Goal: Find specific page/section: Find specific page/section

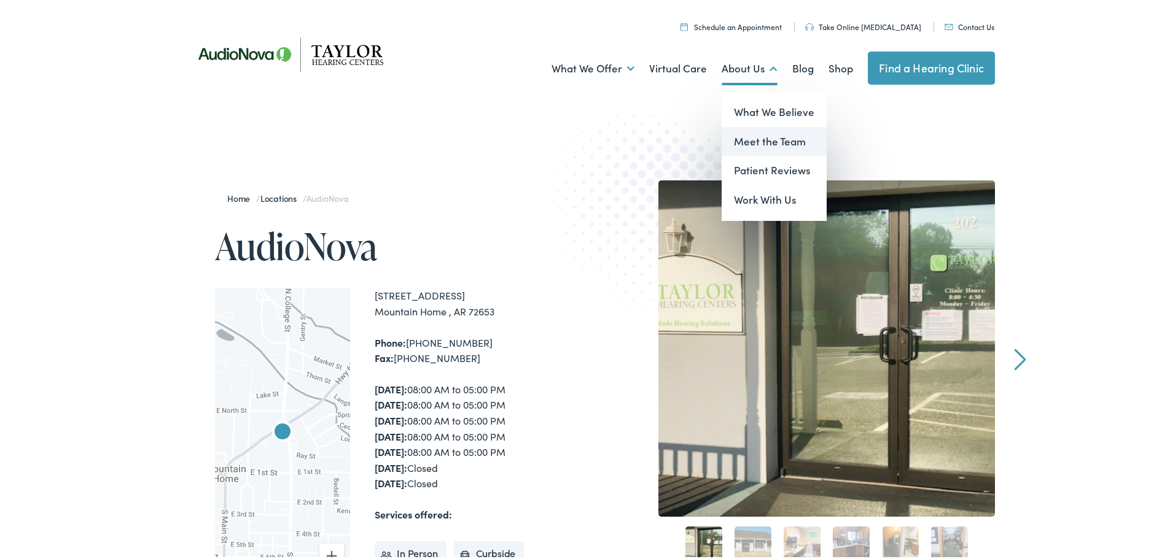
click at [743, 137] on link "Meet the Team" at bounding box center [773, 139] width 105 height 29
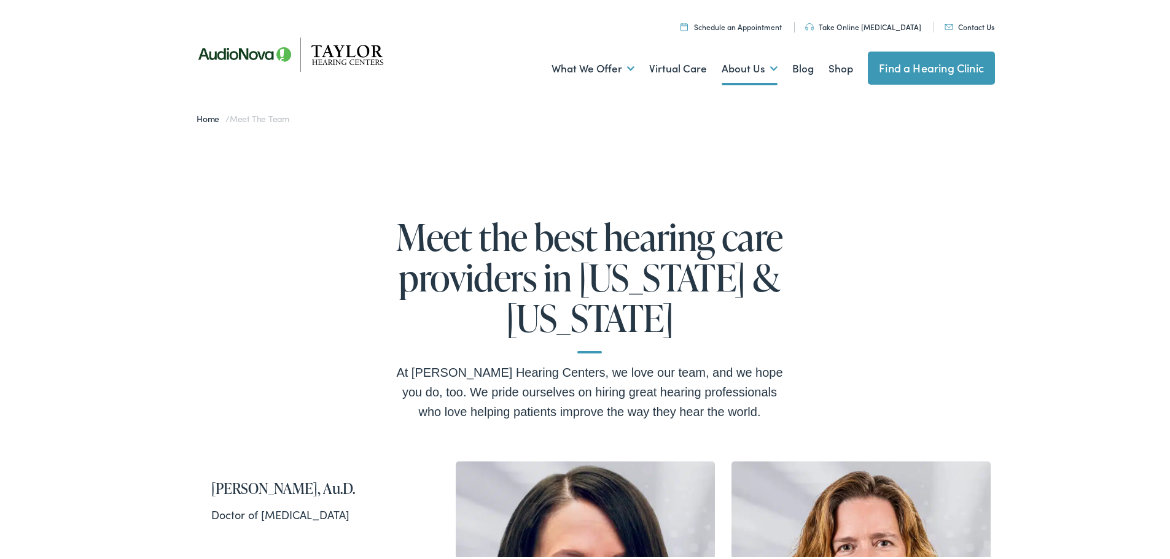
click at [200, 117] on link "Home" at bounding box center [210, 116] width 29 height 12
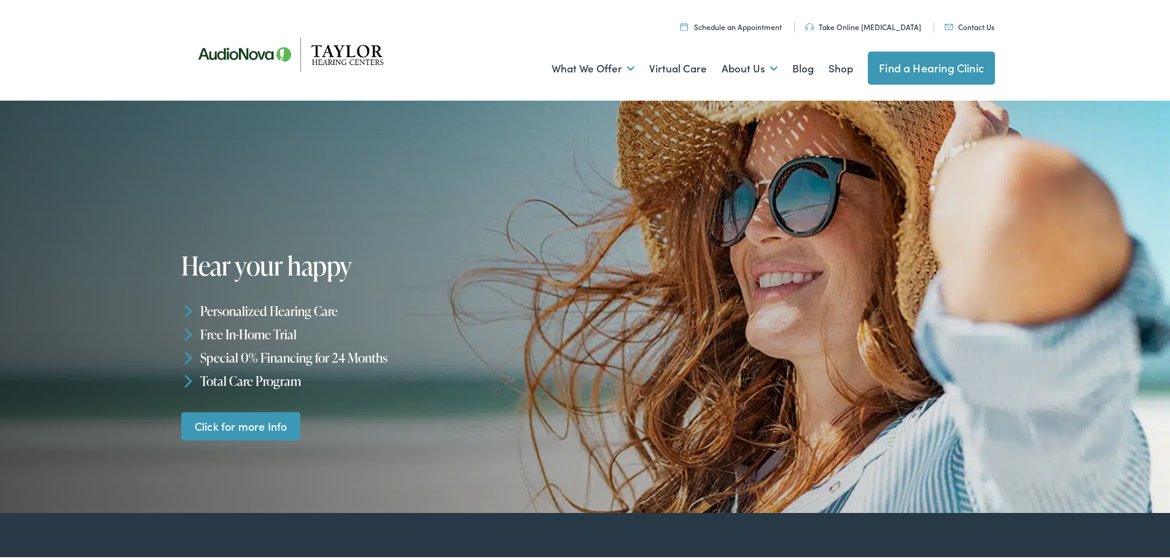
click at [918, 67] on link "Find a Hearing Clinic" at bounding box center [931, 65] width 127 height 33
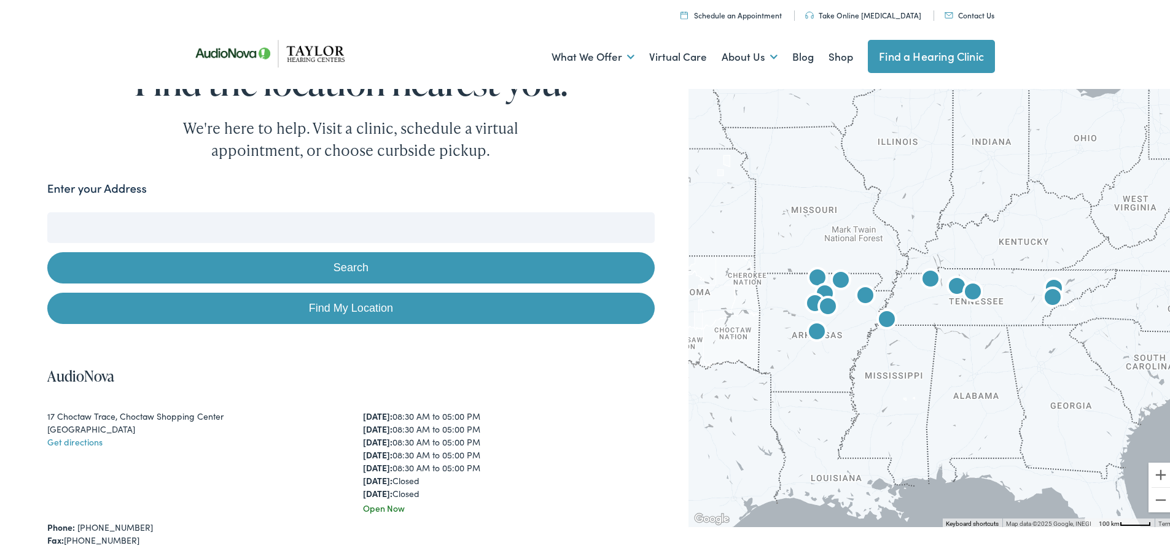
scroll to position [246, 0]
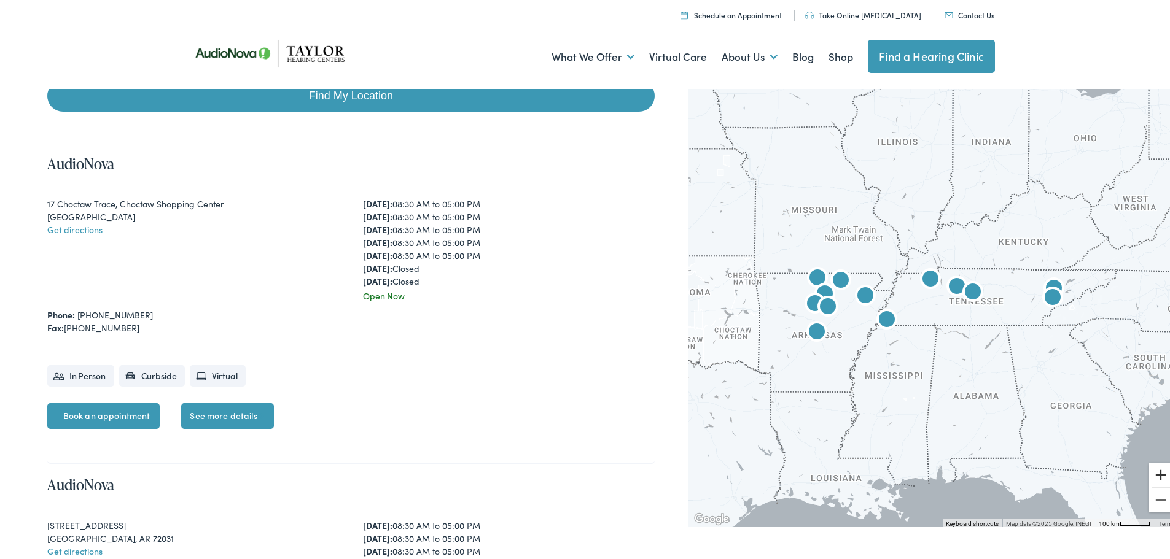
click at [1157, 475] on button "Zoom in" at bounding box center [1160, 472] width 25 height 25
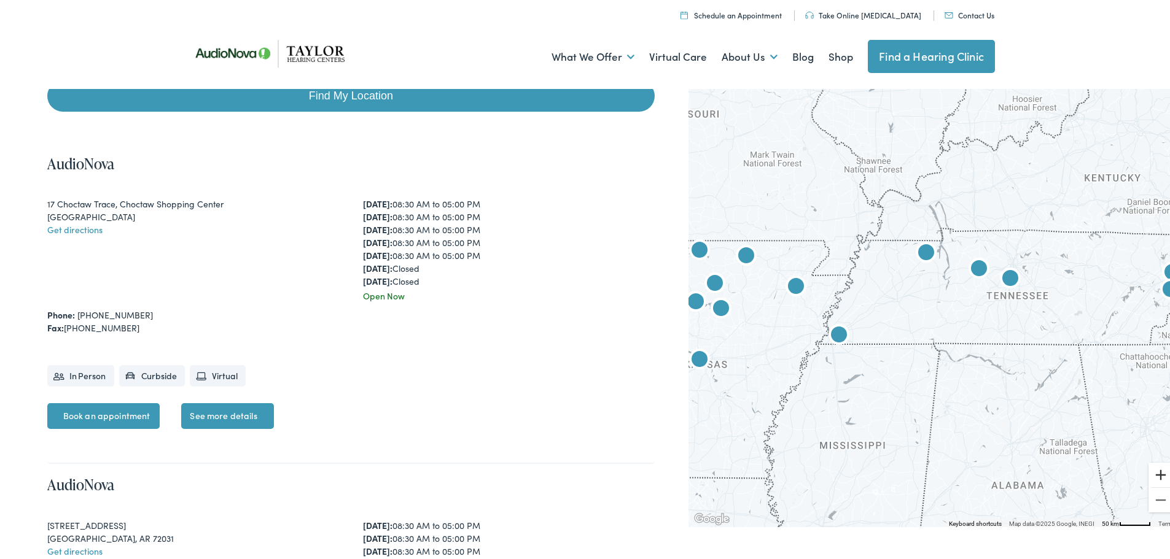
click at [1156, 474] on button "Zoom in" at bounding box center [1160, 472] width 25 height 25
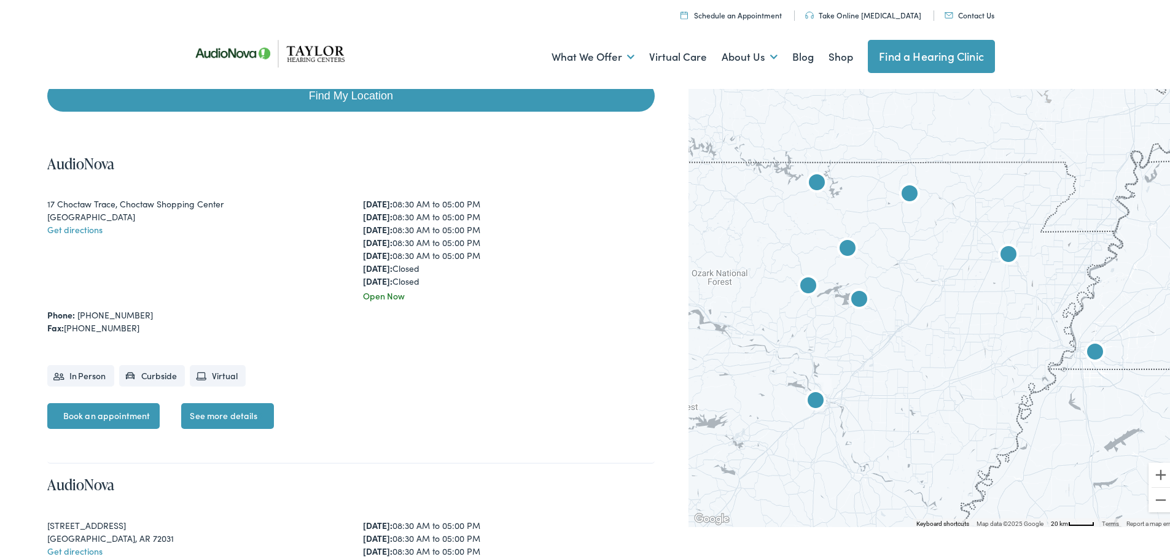
drag, startPoint x: 825, startPoint y: 404, endPoint x: 1178, endPoint y: 391, distance: 353.3
click at [1159, 474] on button "Zoom in" at bounding box center [1160, 472] width 25 height 25
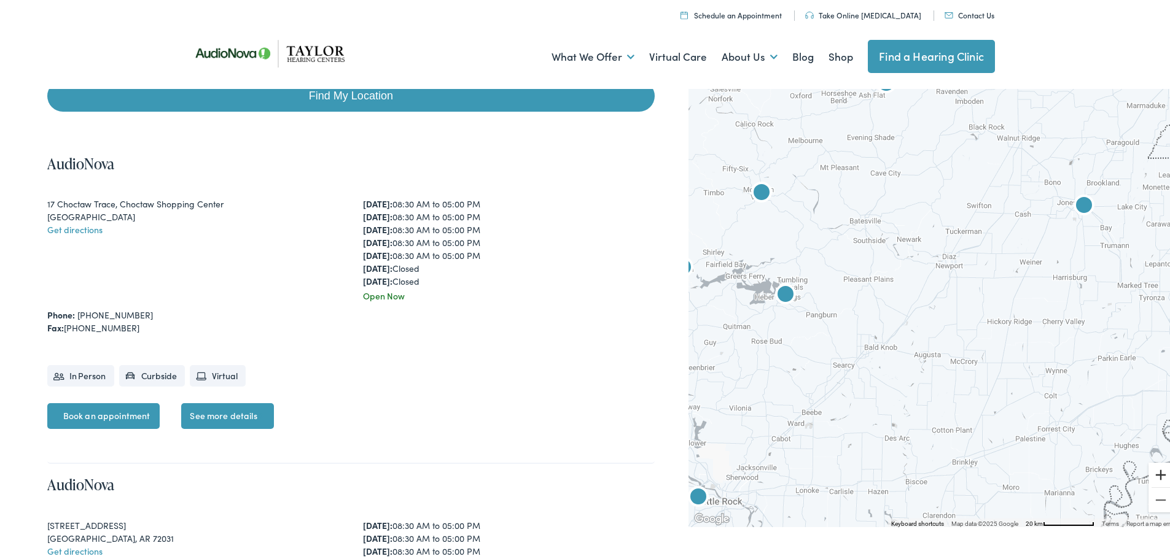
click at [1159, 473] on button "Zoom in" at bounding box center [1160, 472] width 25 height 25
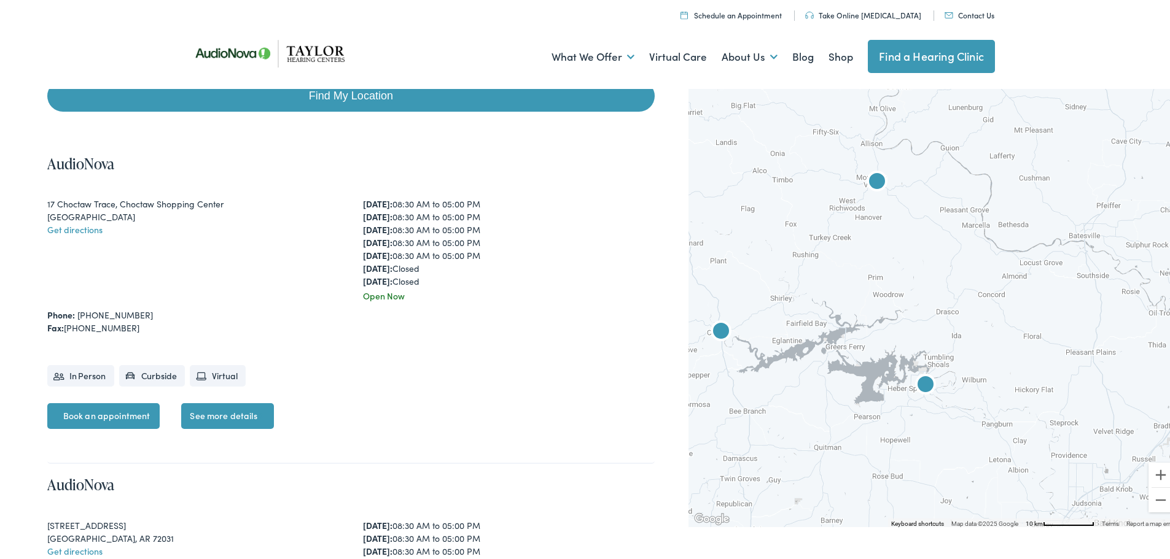
drag, startPoint x: 819, startPoint y: 320, endPoint x: 1079, endPoint y: 395, distance: 270.3
click at [1082, 399] on div at bounding box center [933, 304] width 491 height 442
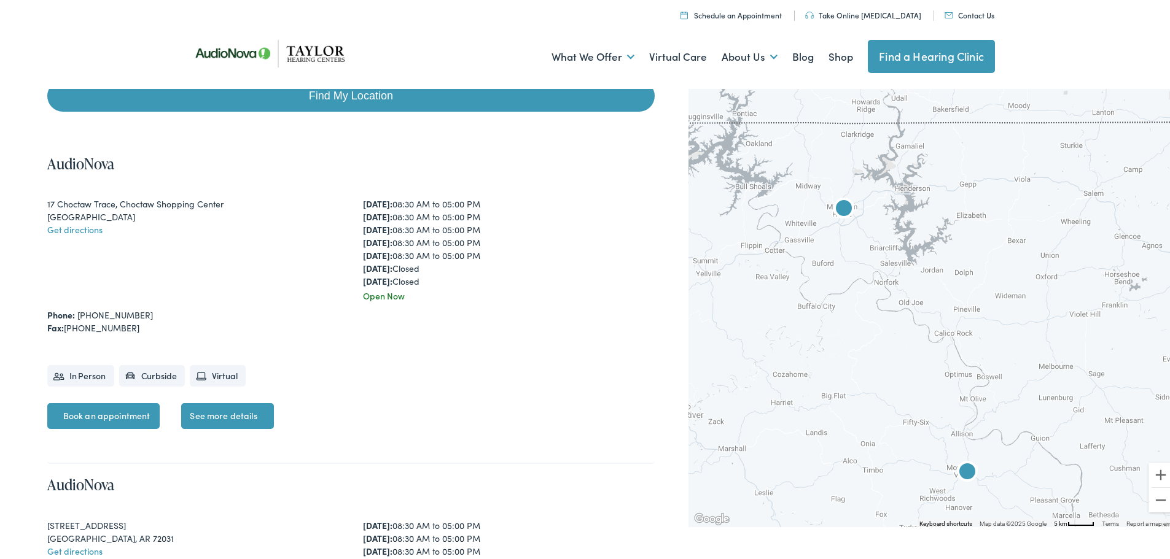
drag, startPoint x: 895, startPoint y: 294, endPoint x: 959, endPoint y: 527, distance: 241.3
click at [835, 204] on img "AudioNova" at bounding box center [843, 207] width 29 height 29
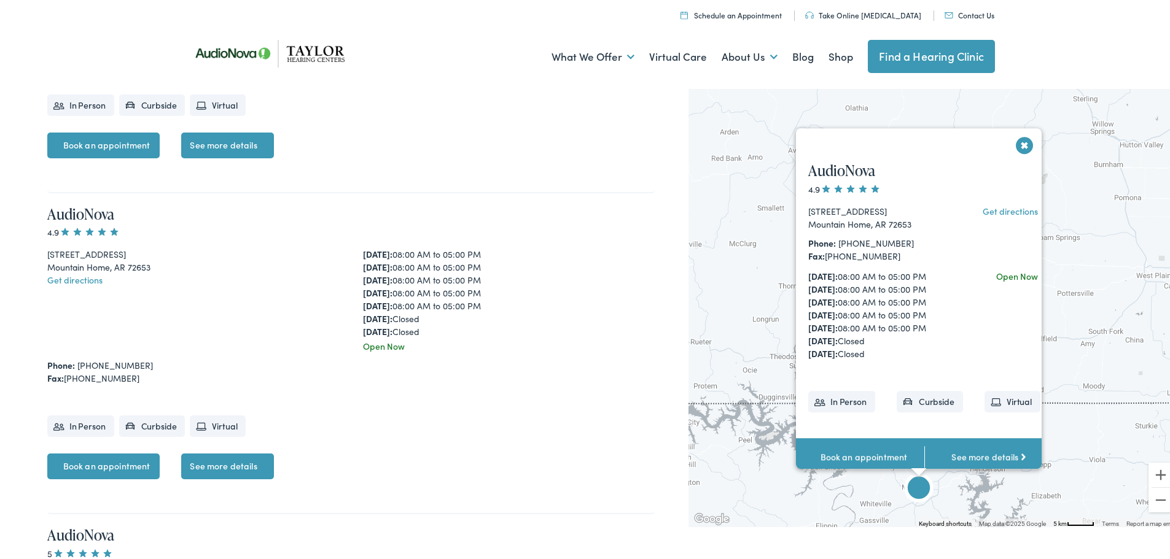
scroll to position [3491, 0]
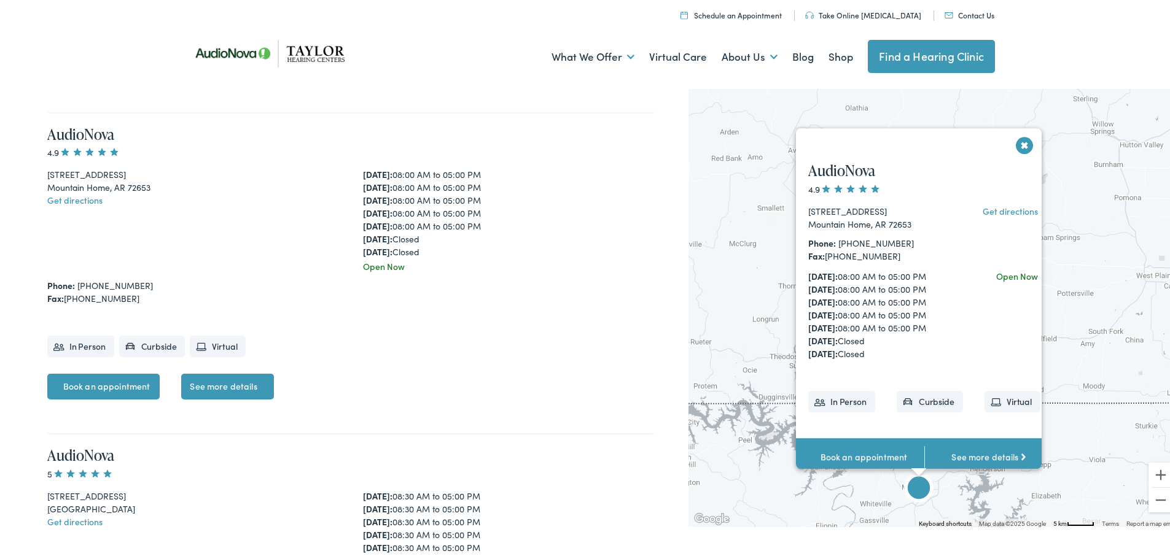
click at [206, 384] on link "See more details" at bounding box center [227, 384] width 92 height 26
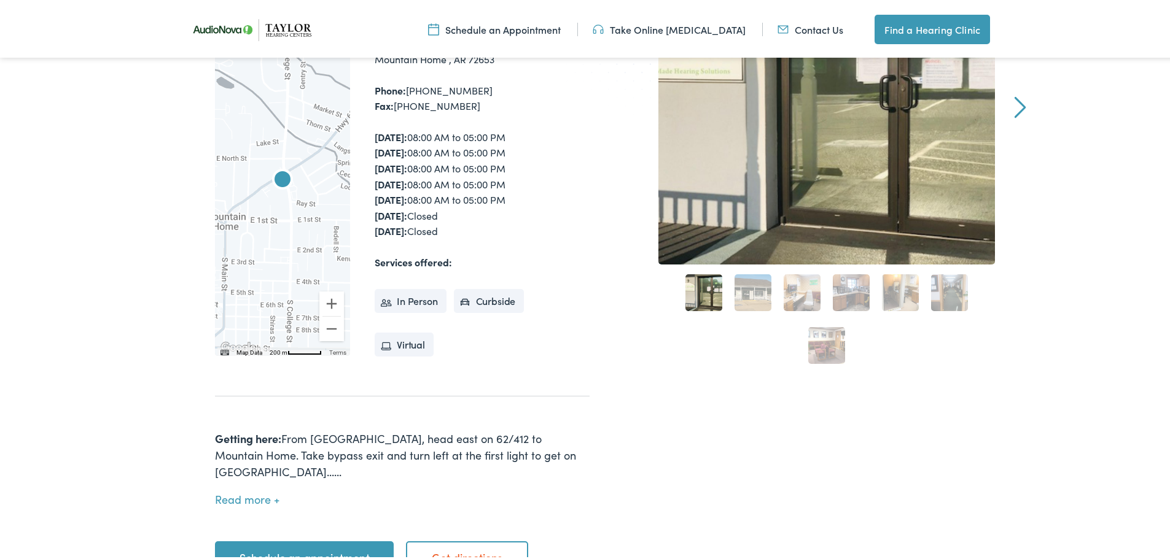
scroll to position [368, 0]
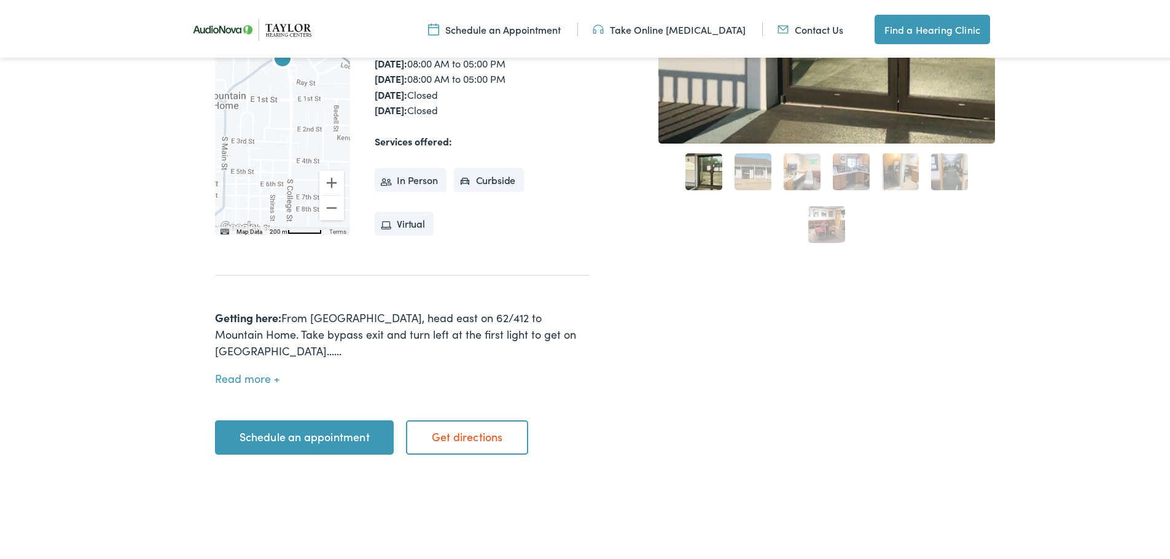
click at [235, 370] on button "Read more" at bounding box center [247, 376] width 64 height 13
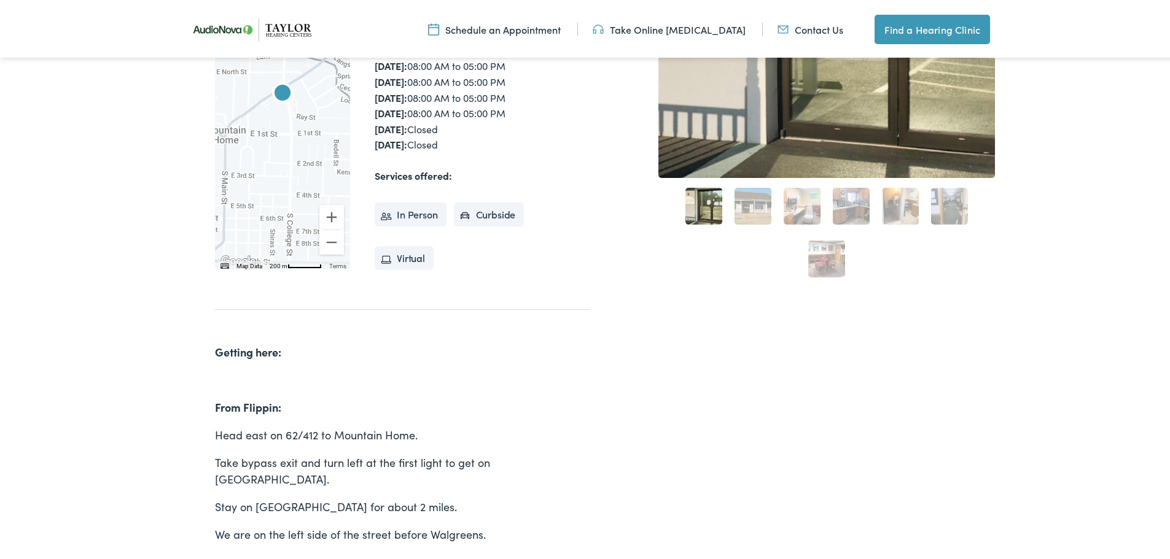
scroll to position [123, 0]
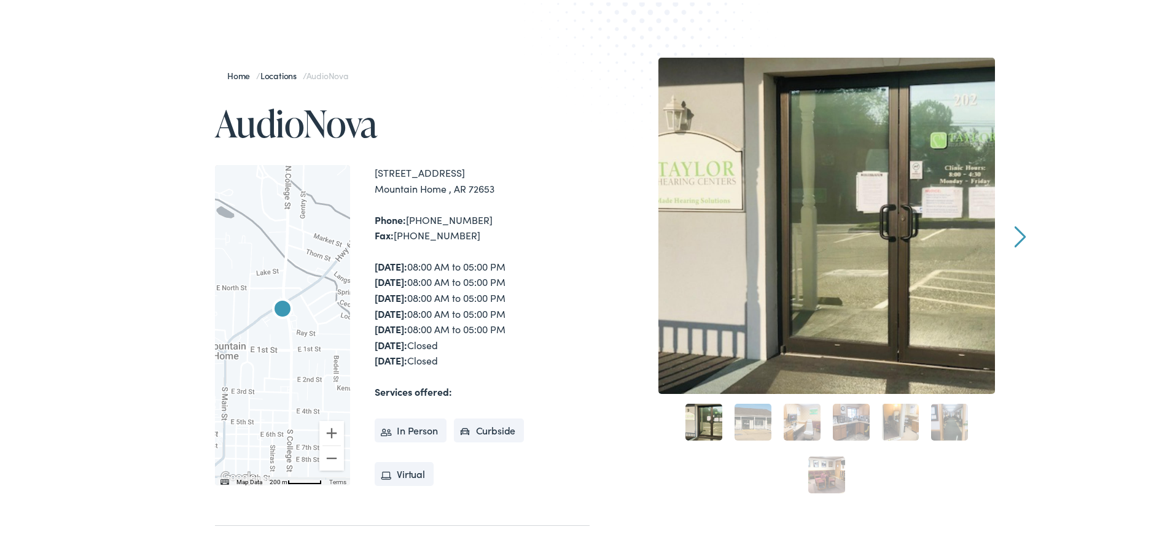
click at [763, 285] on div at bounding box center [826, 223] width 336 height 336
click at [1018, 232] on link "Next" at bounding box center [1020, 234] width 12 height 22
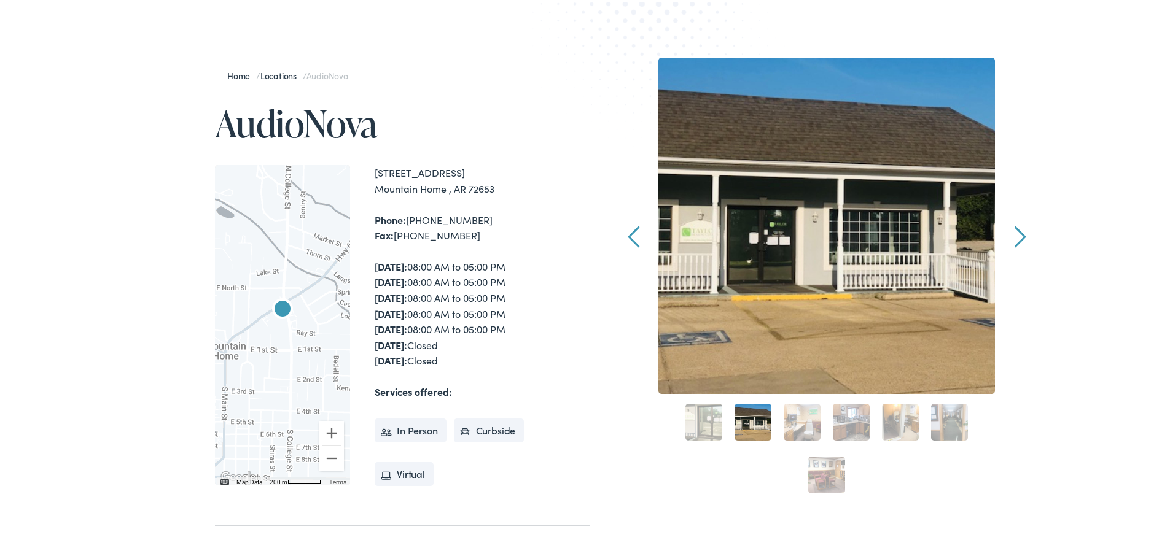
click at [1018, 232] on link "Next" at bounding box center [1020, 234] width 12 height 22
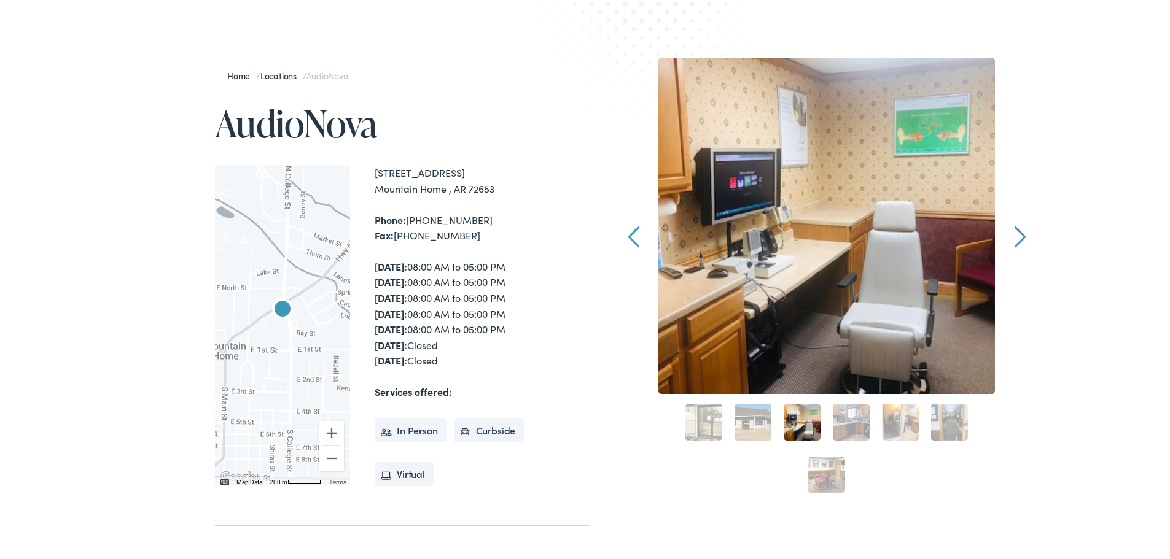
click at [1018, 232] on link "Next" at bounding box center [1020, 234] width 12 height 22
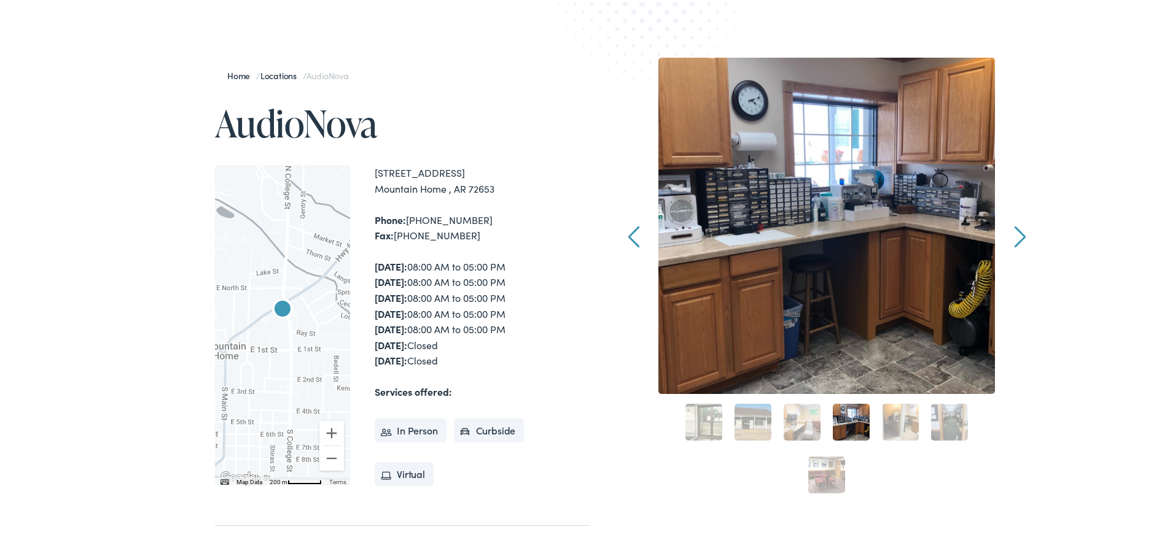
click at [1018, 232] on link "Next" at bounding box center [1020, 234] width 12 height 22
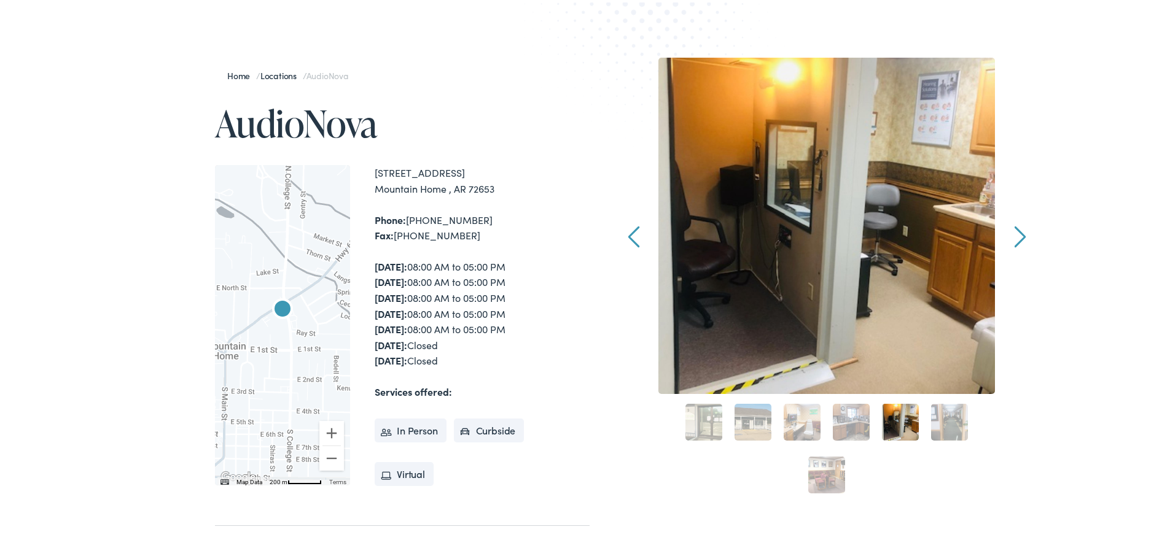
click at [1018, 232] on link "Next" at bounding box center [1020, 234] width 12 height 22
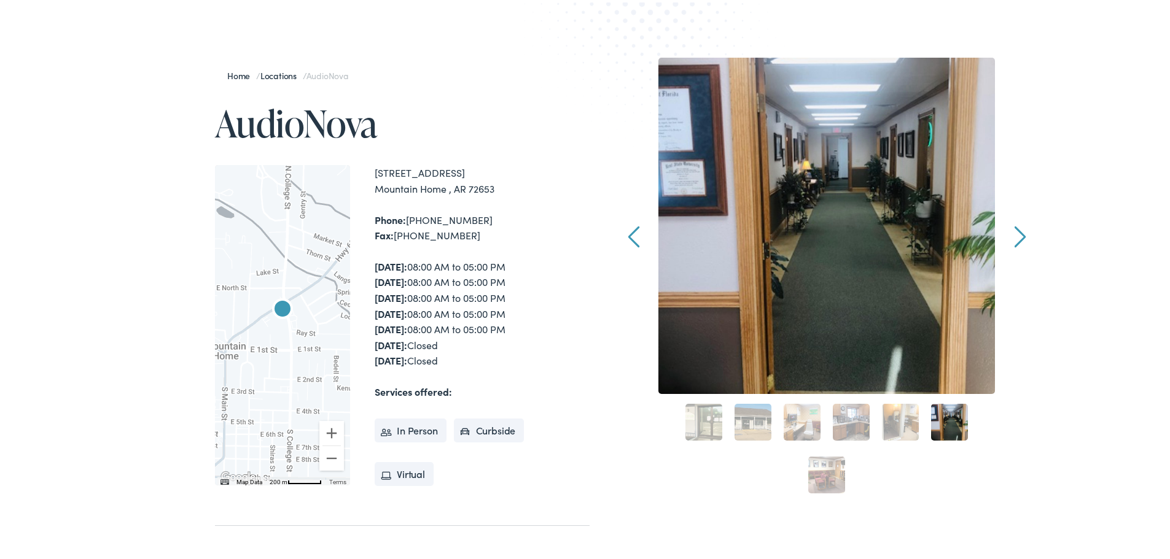
click at [1018, 232] on link "Next" at bounding box center [1020, 234] width 12 height 22
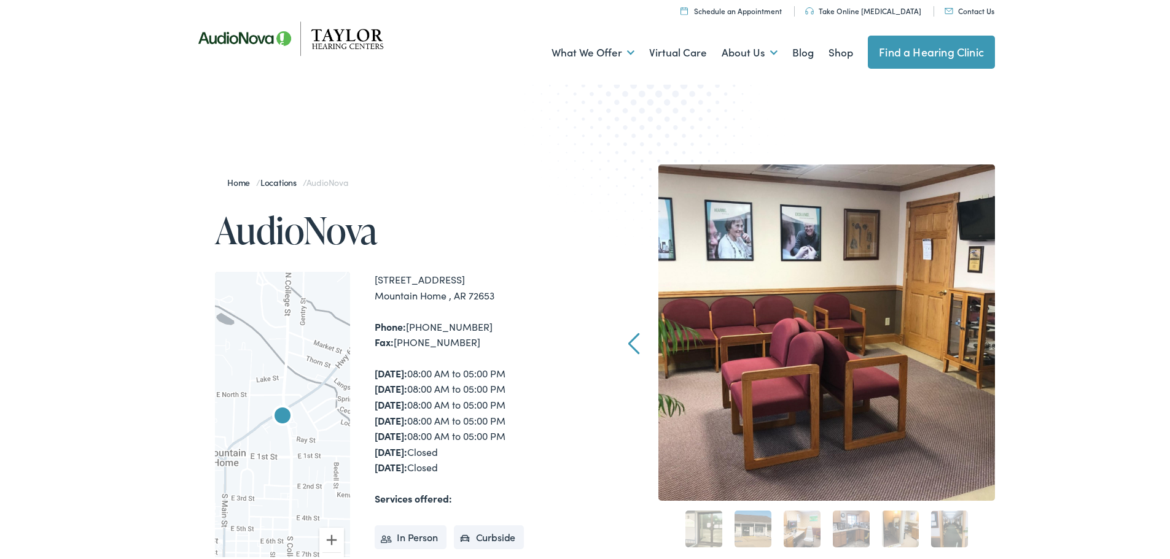
scroll to position [0, 0]
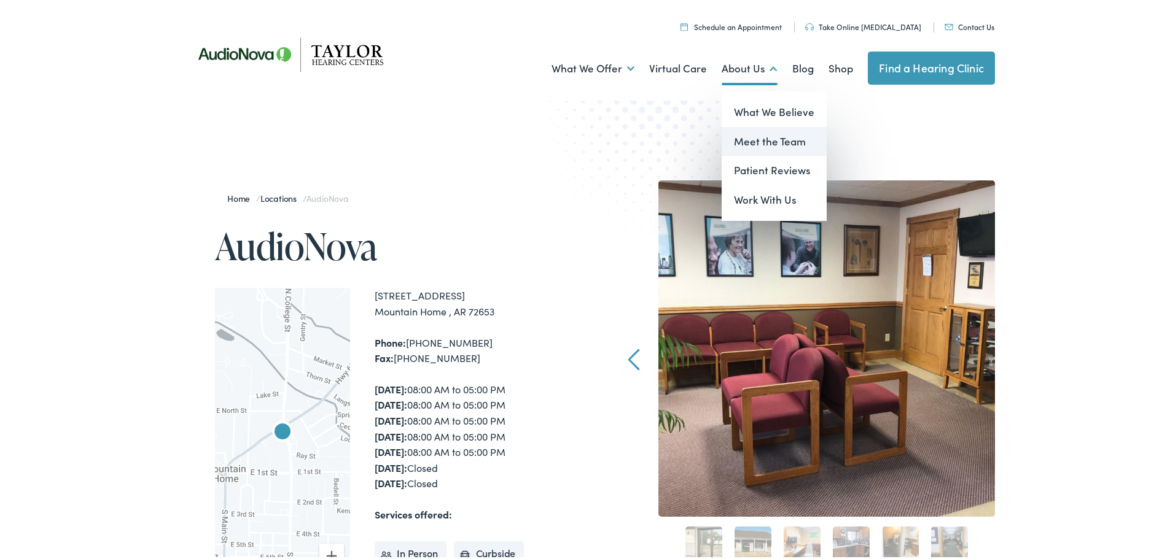
click at [747, 138] on link "Meet the Team" at bounding box center [773, 139] width 105 height 29
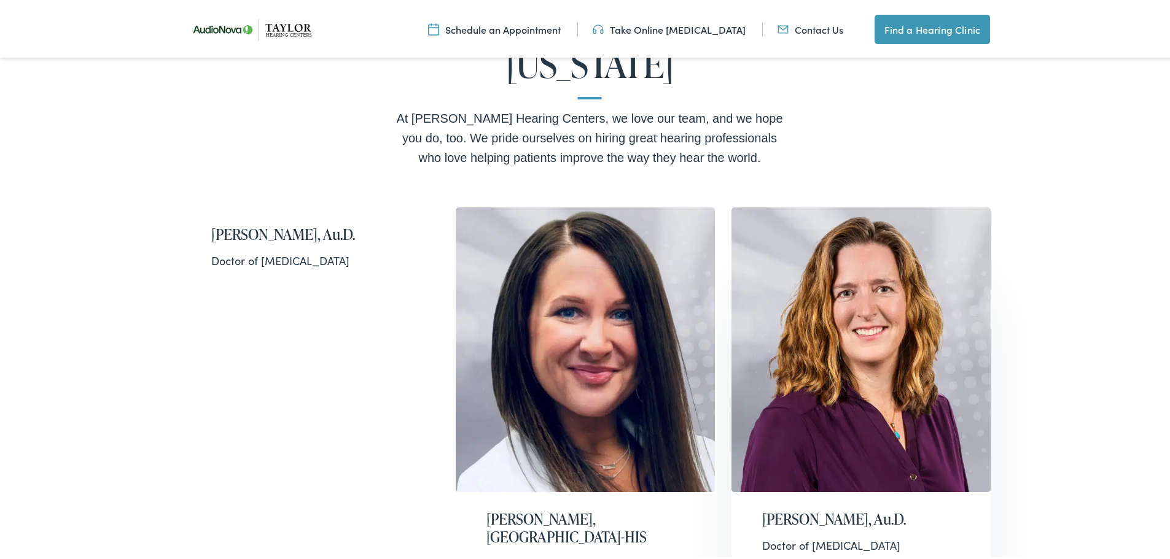
scroll to position [251, 0]
